Goal: Ask a question

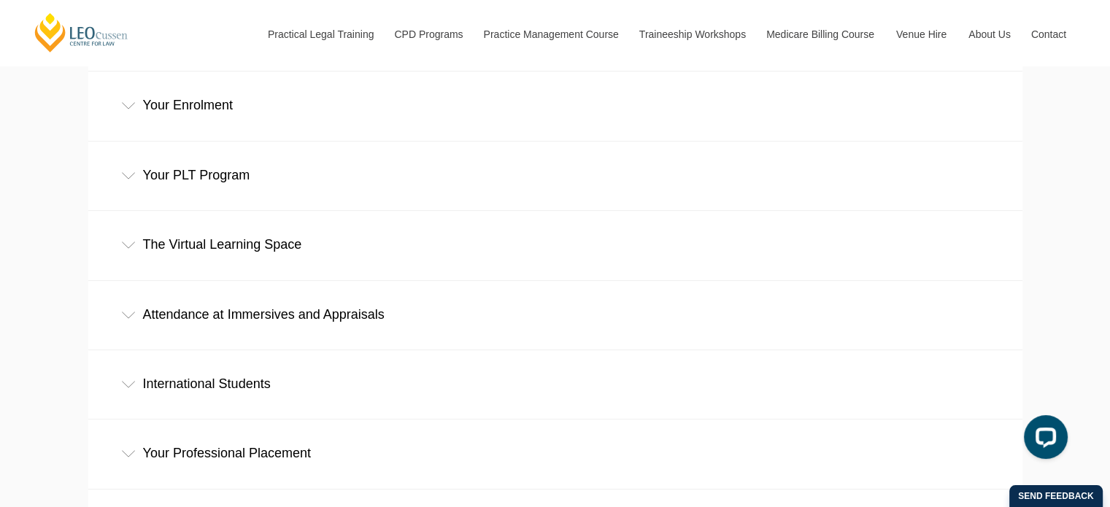
scroll to position [803, 0]
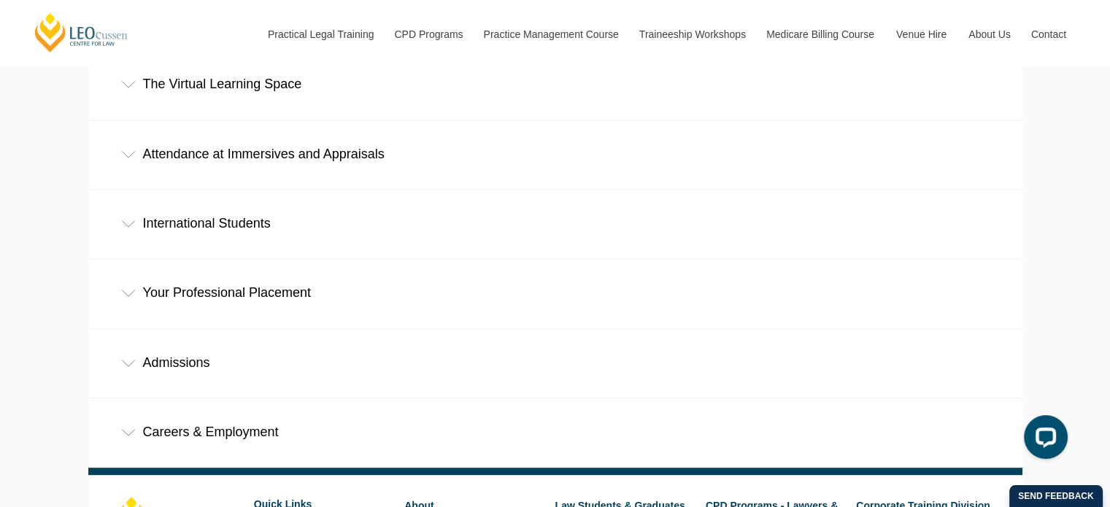
click at [134, 259] on div "Your Professional Placement" at bounding box center [555, 293] width 934 height 68
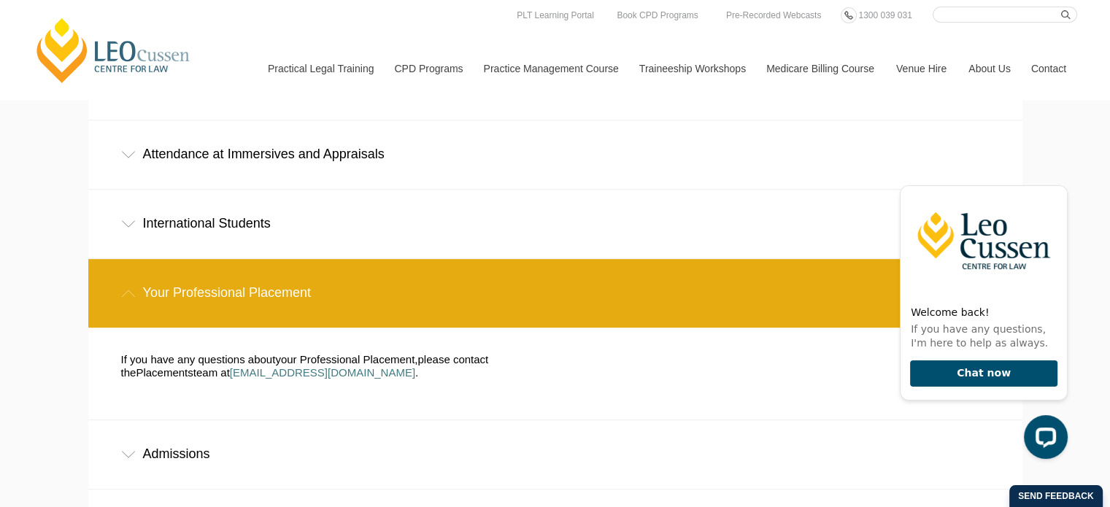
click at [522, 420] on div "Admissions" at bounding box center [555, 454] width 934 height 68
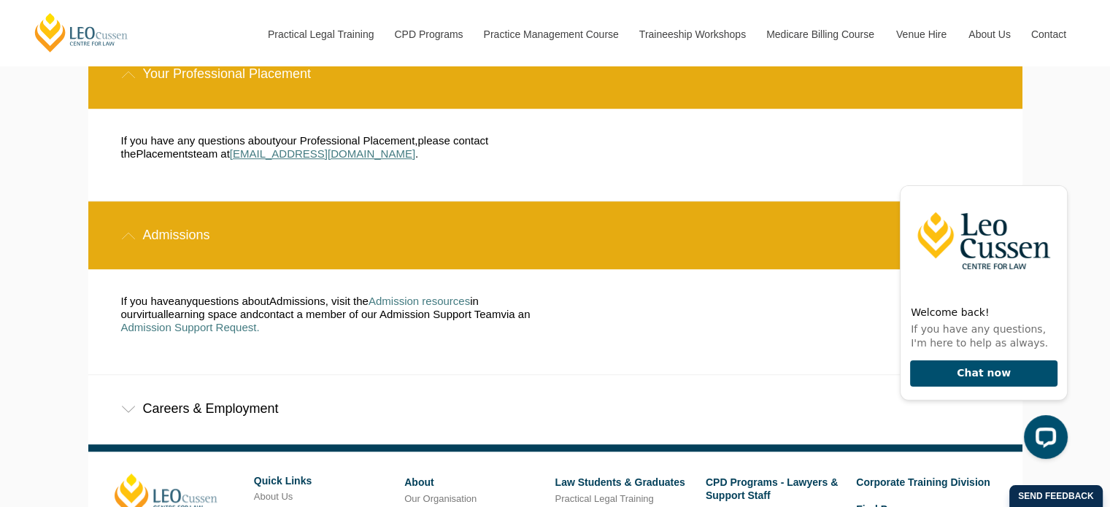
scroll to position [876, 0]
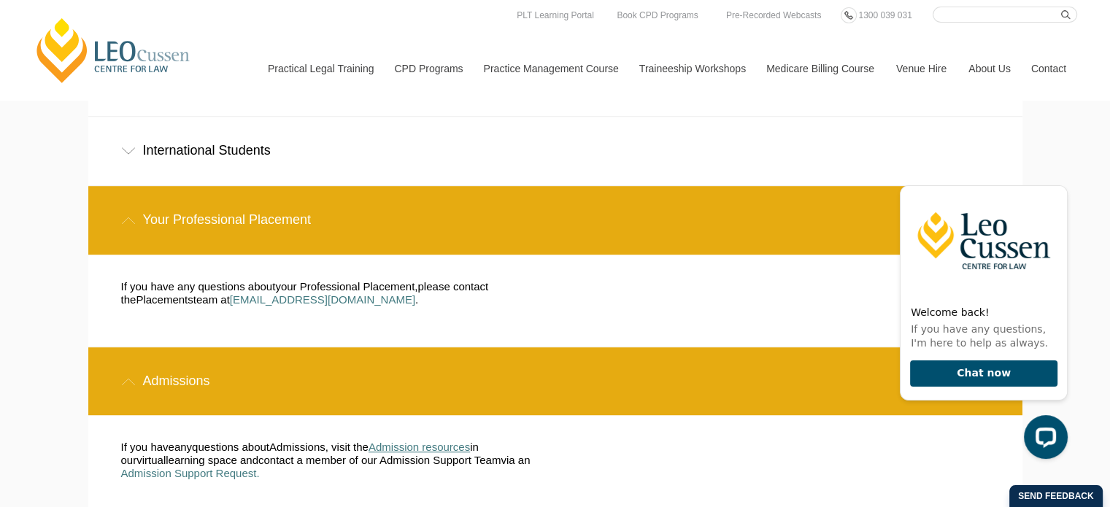
click at [425, 441] on span "Admission resources" at bounding box center [418, 447] width 101 height 12
click at [213, 467] on span "Admission Support Request." at bounding box center [190, 473] width 139 height 12
